Goal: Information Seeking & Learning: Learn about a topic

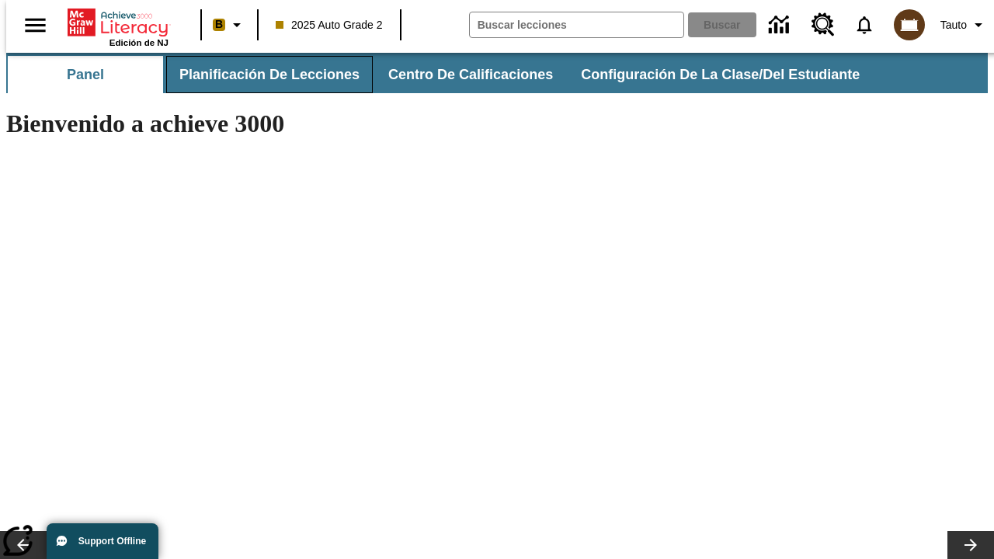
click at [260, 75] on span "Planificación de lecciones" at bounding box center [269, 75] width 180 height 18
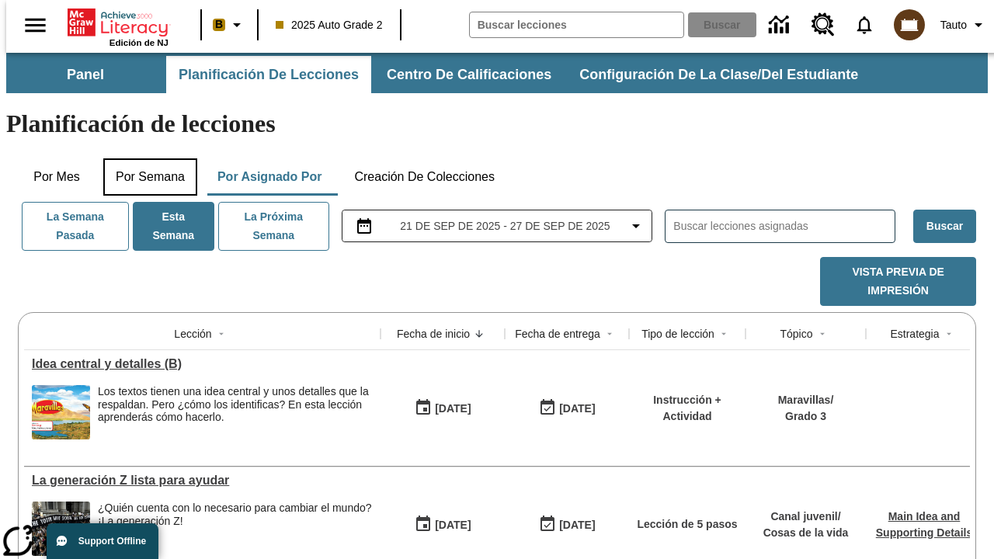
click at [145, 158] on button "Por semana" at bounding box center [150, 176] width 94 height 37
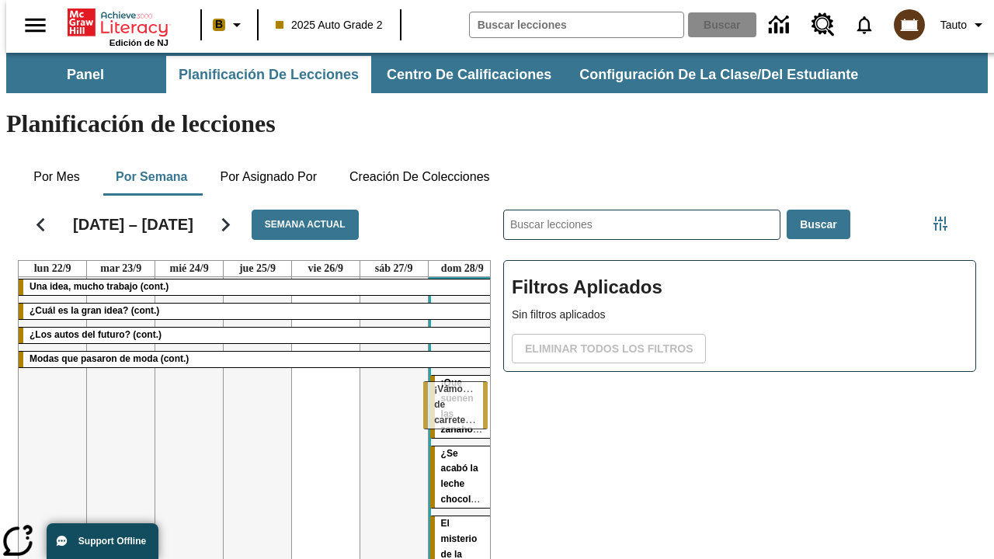
drag, startPoint x: 183, startPoint y: 325, endPoint x: 456, endPoint y: 389, distance: 280.0
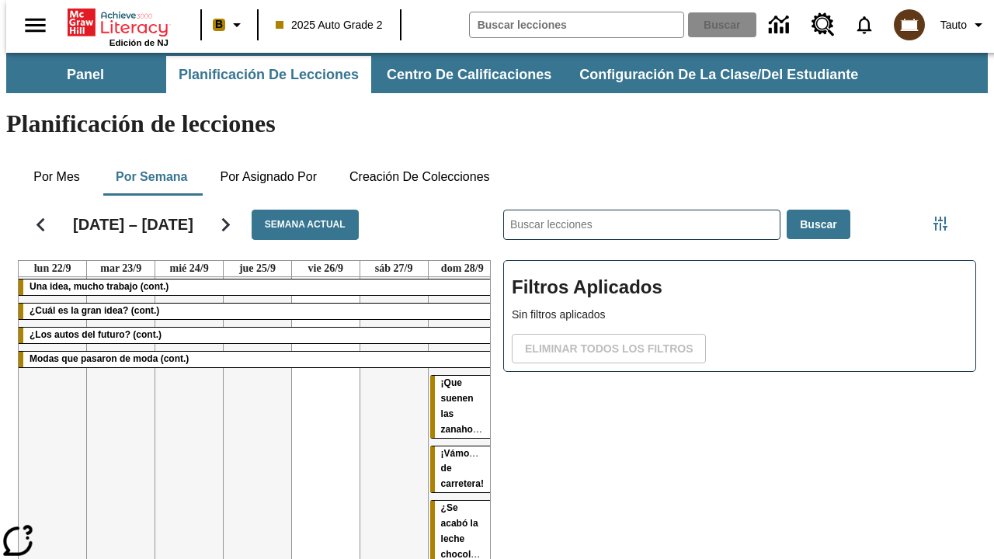
click at [456, 448] on span "¡Vámonos de carretera!" at bounding box center [463, 469] width 45 height 42
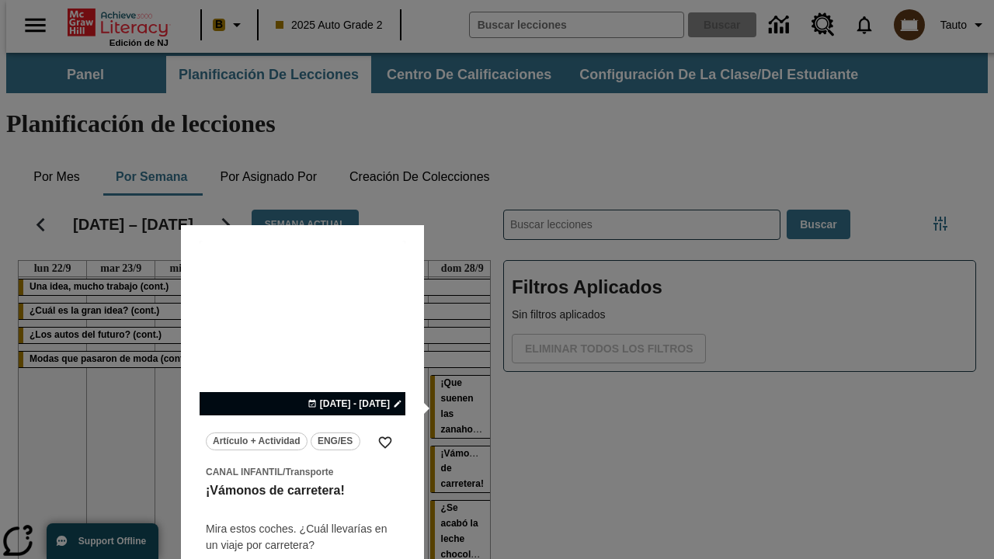
scroll to position [97, 0]
